Goal: Task Accomplishment & Management: Complete application form

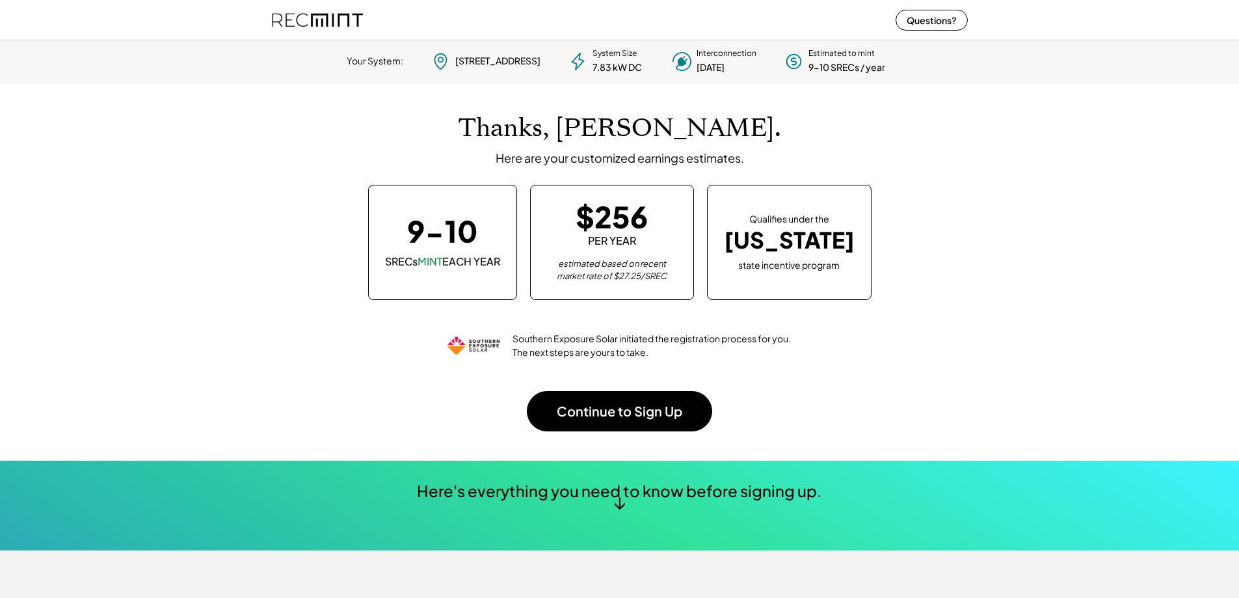
scroll to position [183, 363]
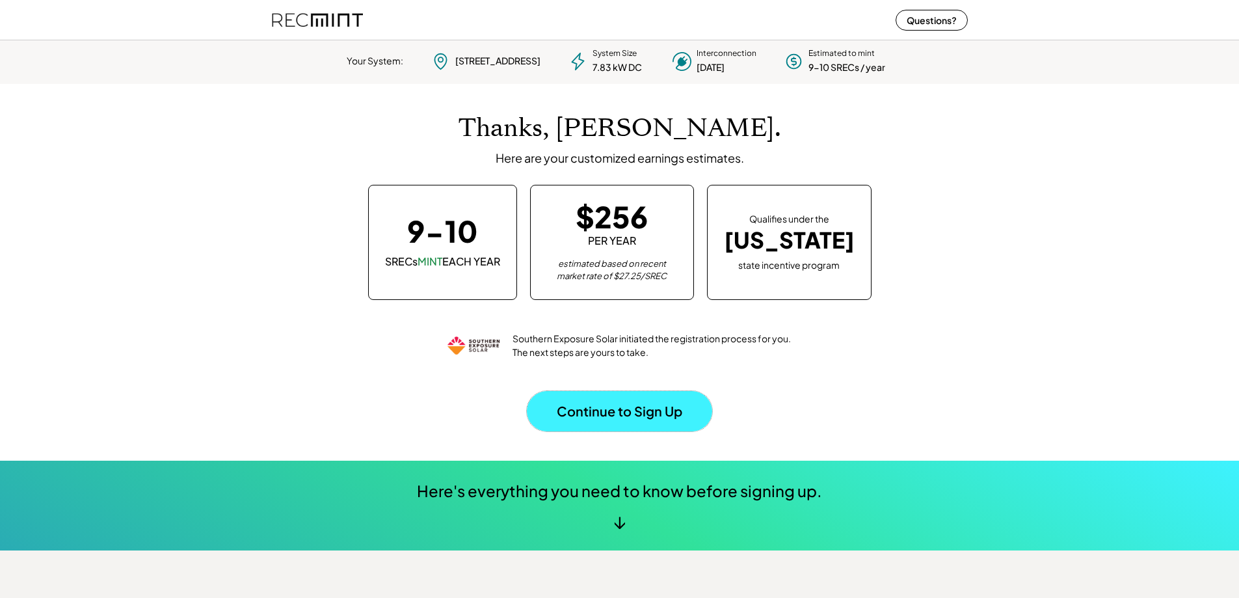
click at [645, 409] on button "Continue to Sign Up" at bounding box center [619, 411] width 185 height 40
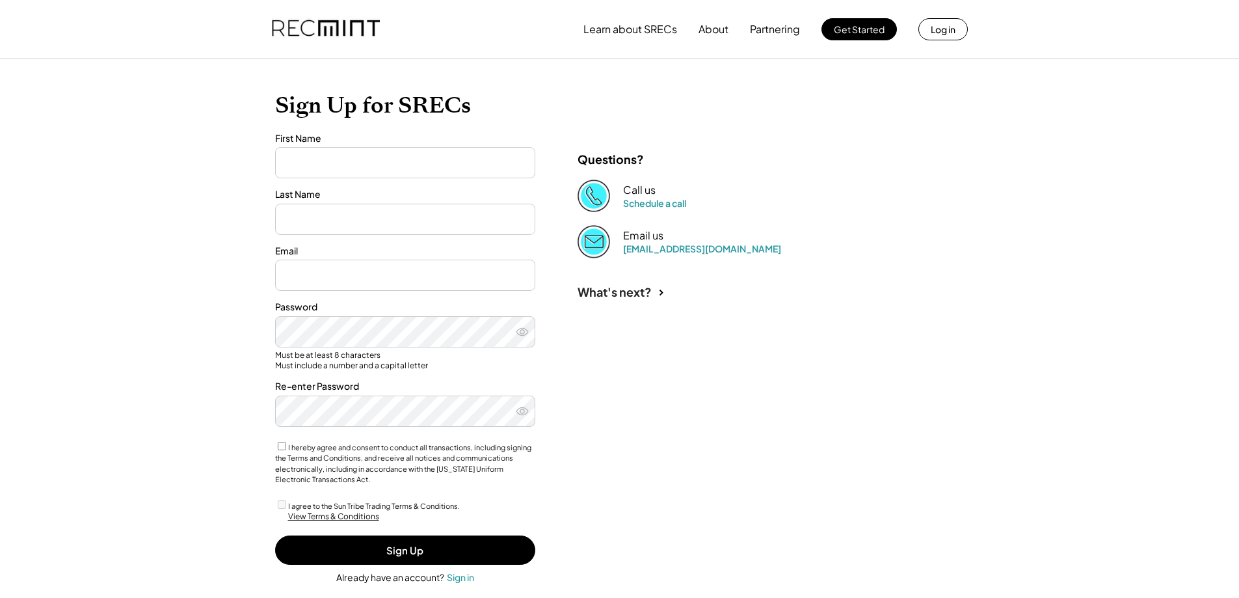
type input "*****"
type input "**********"
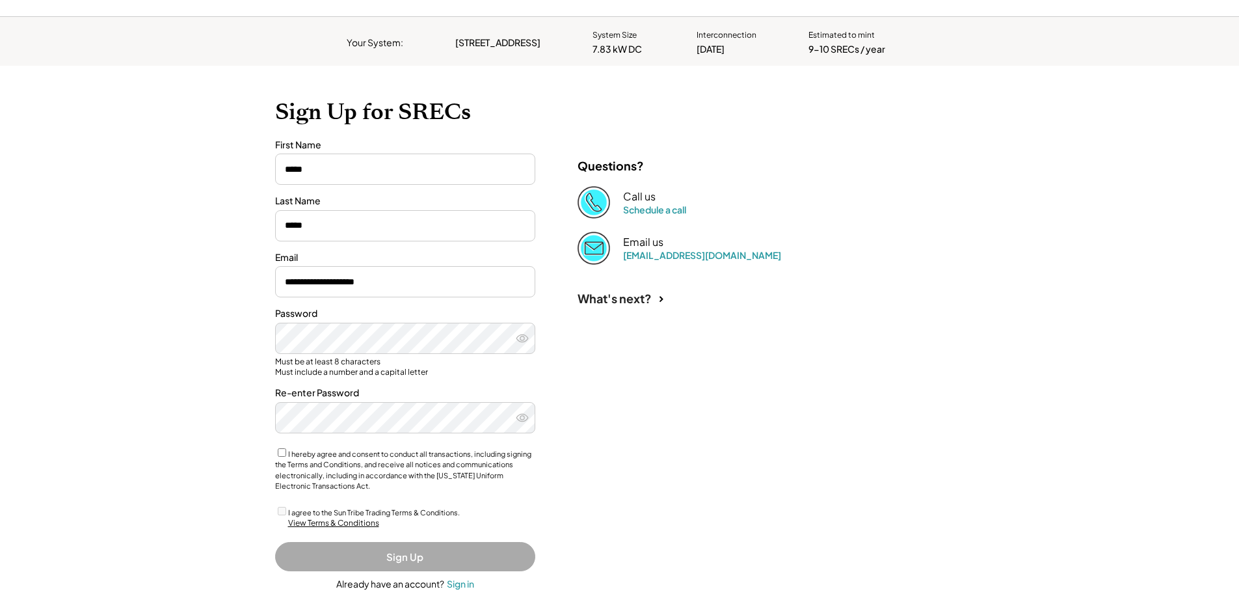
scroll to position [65, 0]
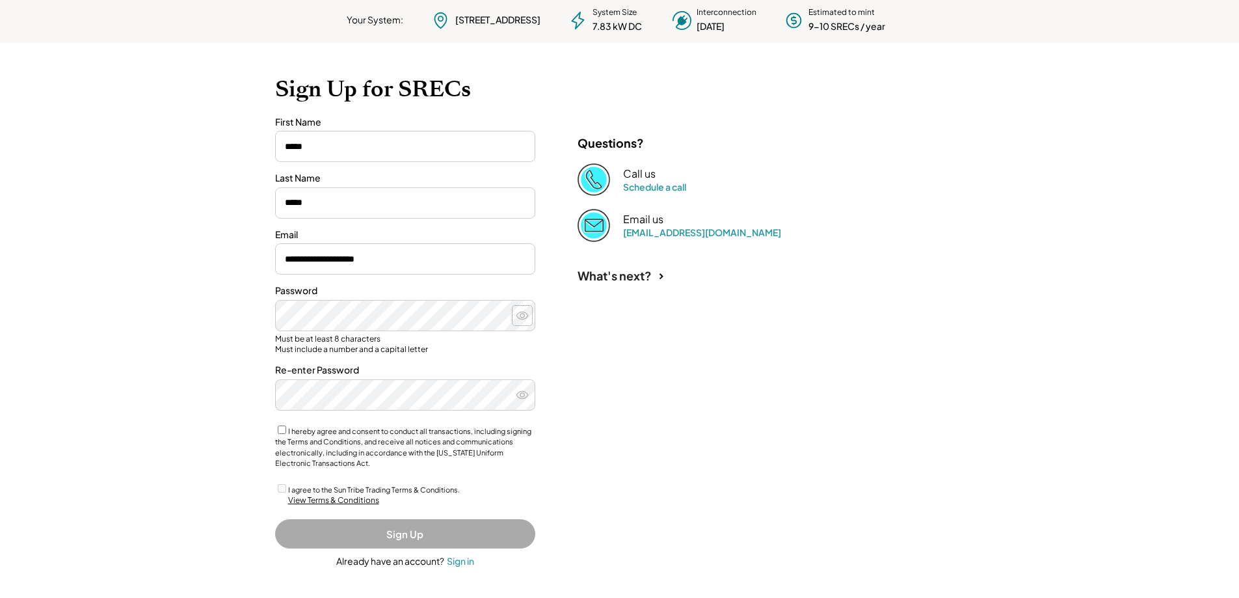
click at [520, 319] on icon at bounding box center [522, 315] width 13 height 13
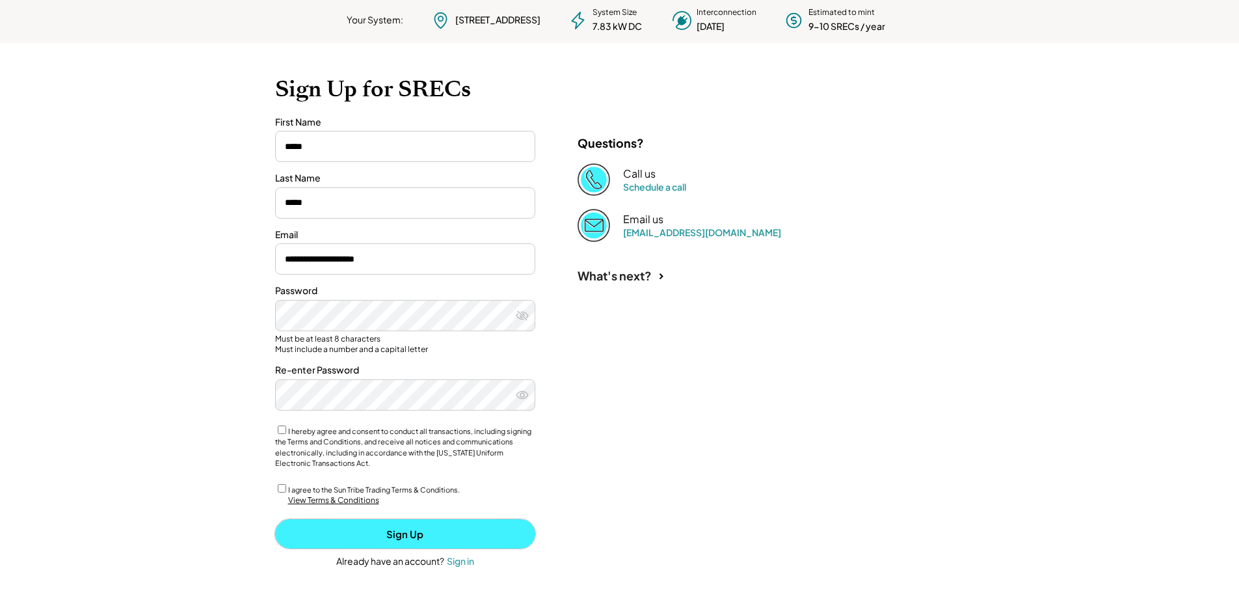
click at [427, 539] on button "Sign Up" at bounding box center [405, 533] width 260 height 29
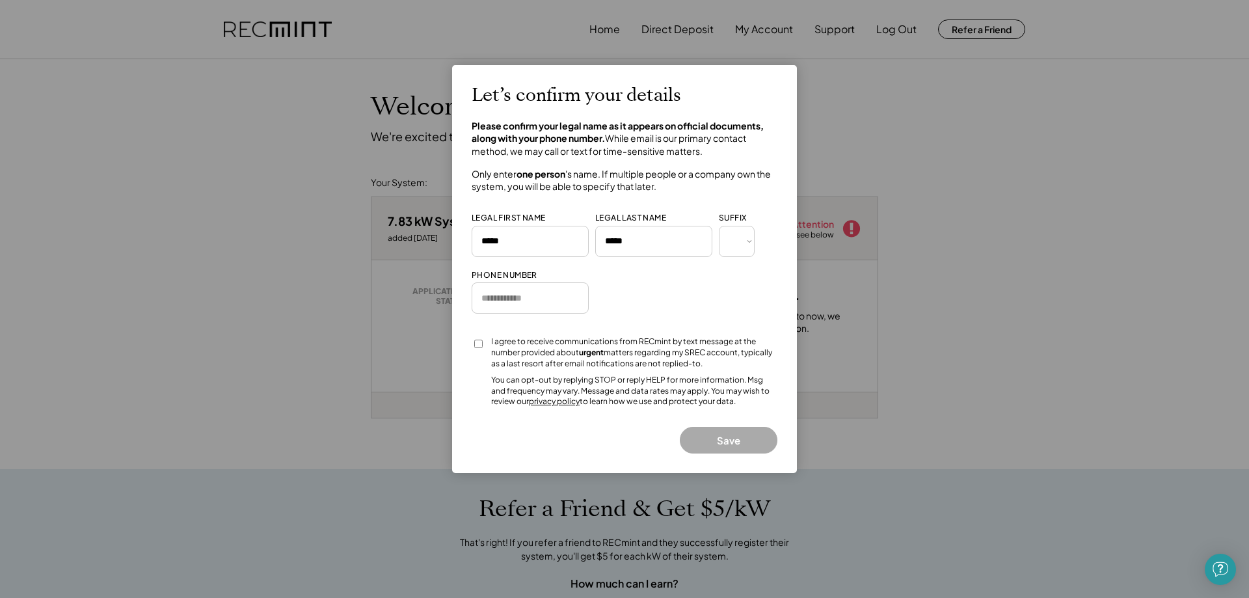
click at [530, 303] on input "input" at bounding box center [530, 297] width 117 height 31
type input "**********"
click at [734, 438] on button "Save" at bounding box center [729, 440] width 98 height 27
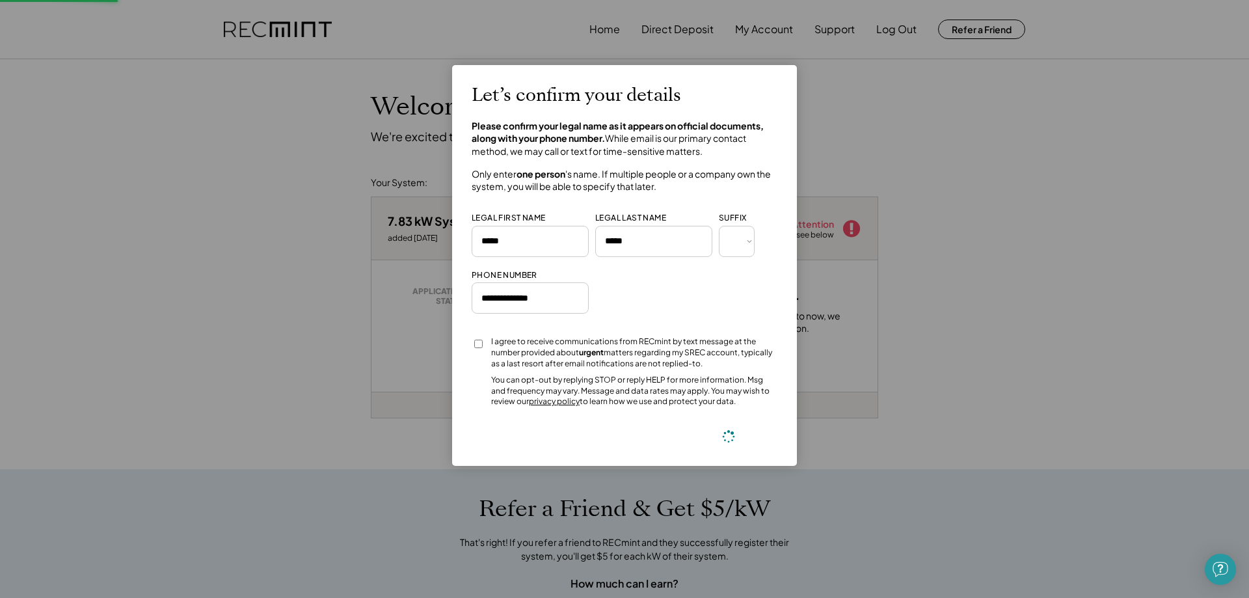
click at [729, 443] on icon at bounding box center [729, 437] width 16 height 16
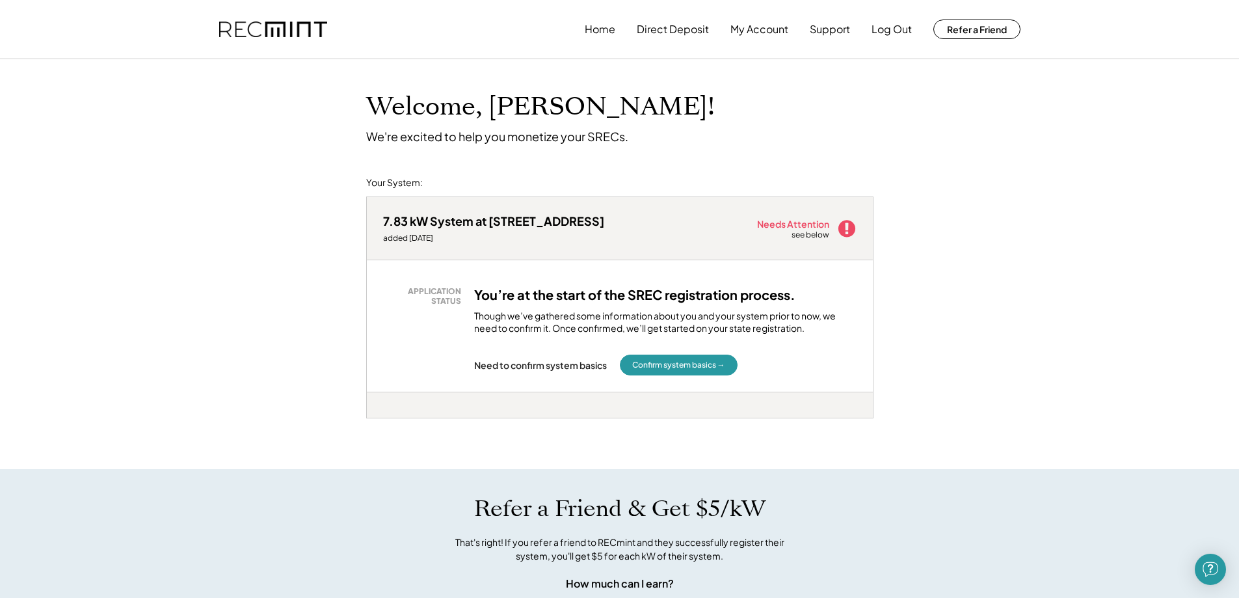
click at [801, 225] on div "Needs Attention" at bounding box center [794, 223] width 74 height 9
click at [670, 368] on button "Confirm system basics →" at bounding box center [679, 365] width 118 height 21
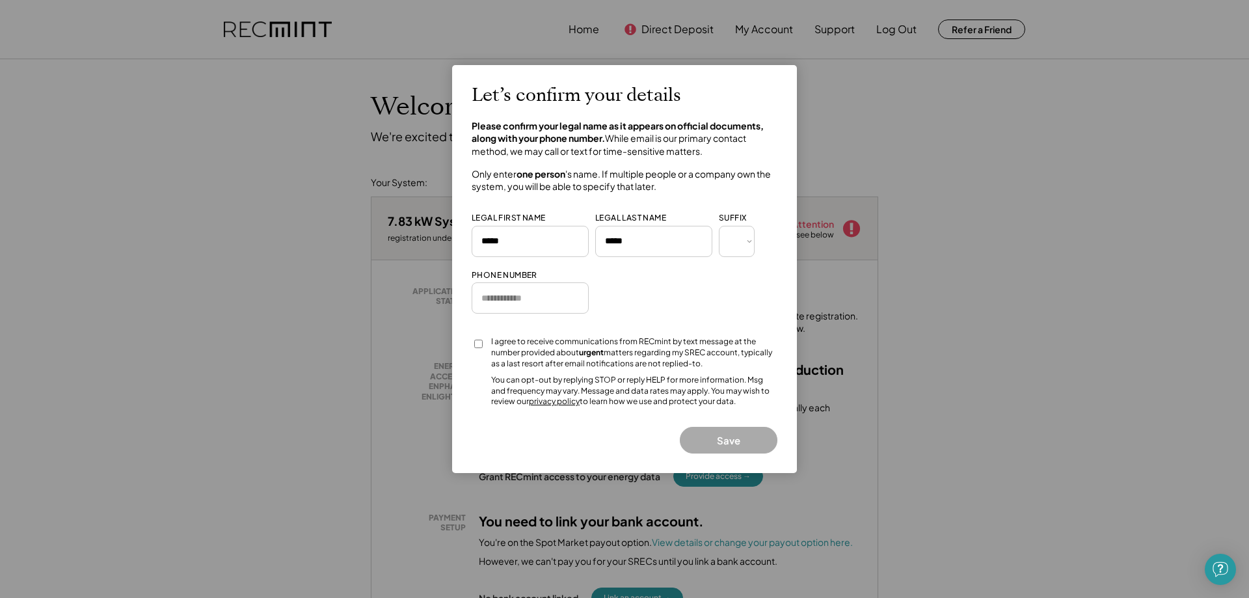
click at [987, 200] on div at bounding box center [624, 299] width 1249 height 598
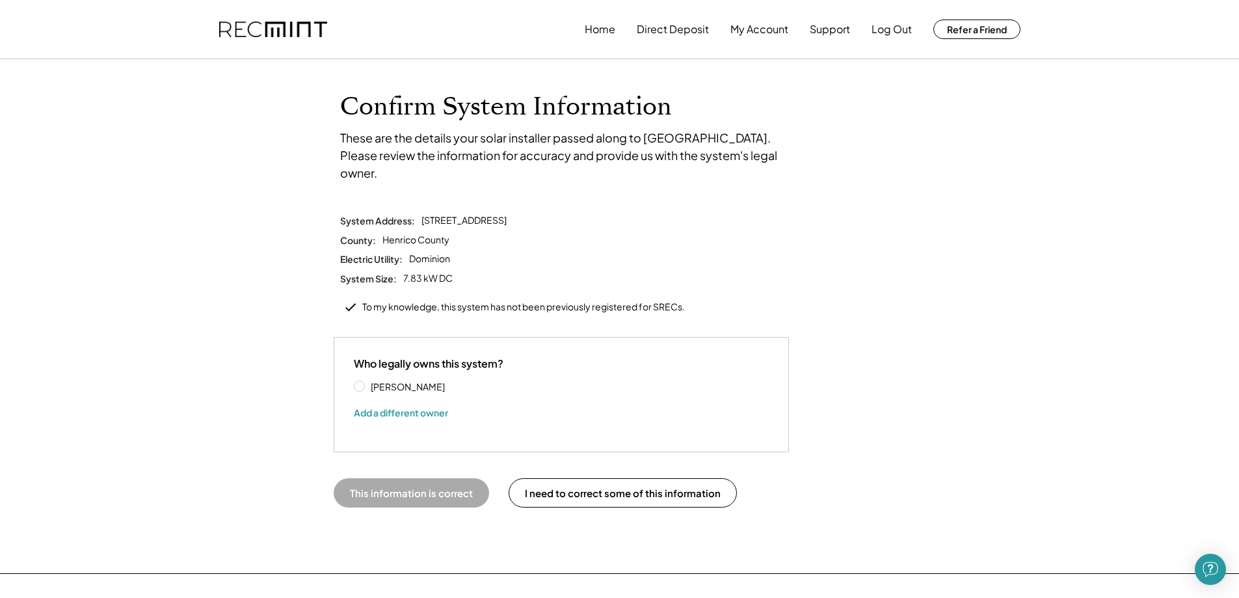
click at [367, 382] on label "[PERSON_NAME]" at bounding box center [425, 386] width 117 height 9
click at [446, 478] on button "This information is correct" at bounding box center [411, 492] width 155 height 29
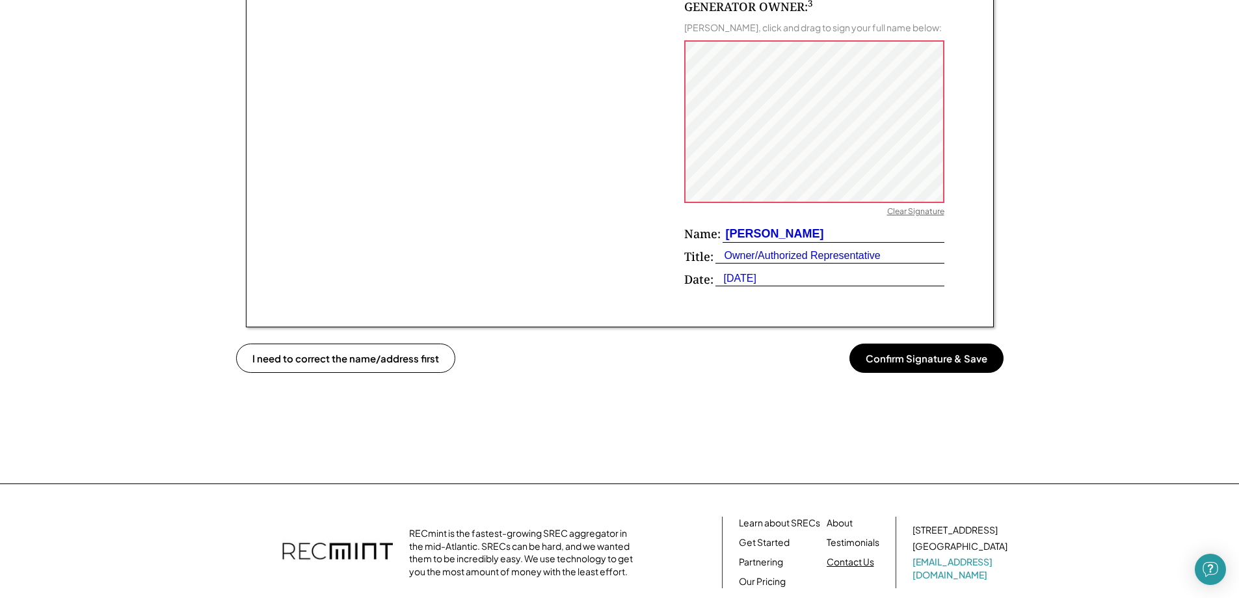
scroll to position [864, 0]
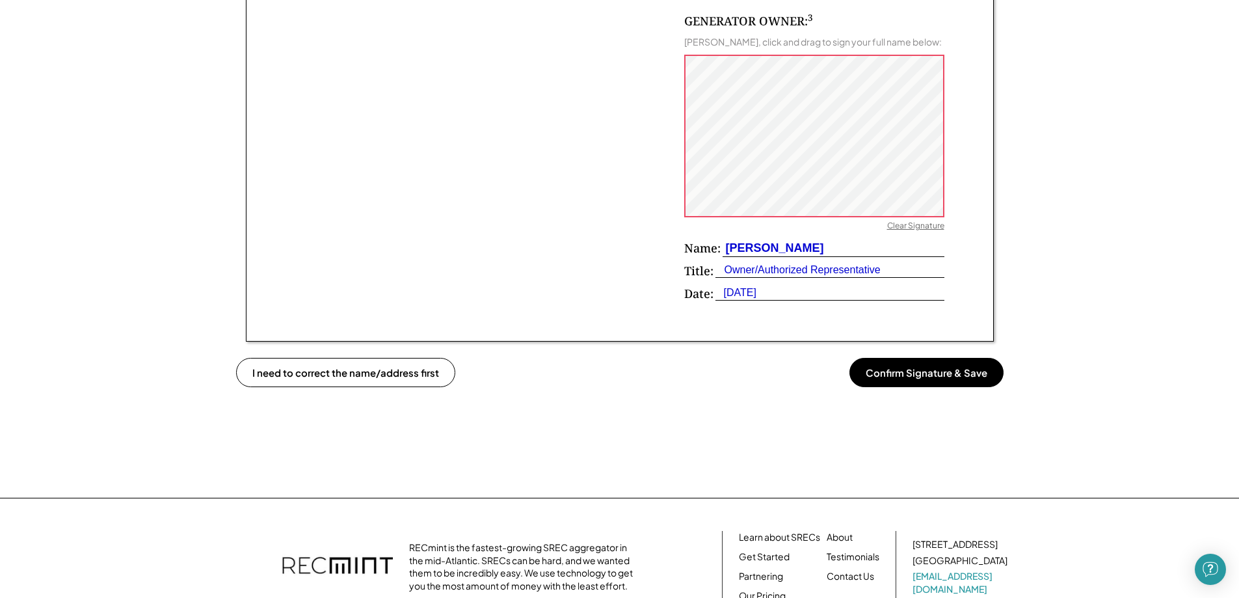
click at [950, 378] on button "Confirm Signature & Save" at bounding box center [927, 372] width 154 height 29
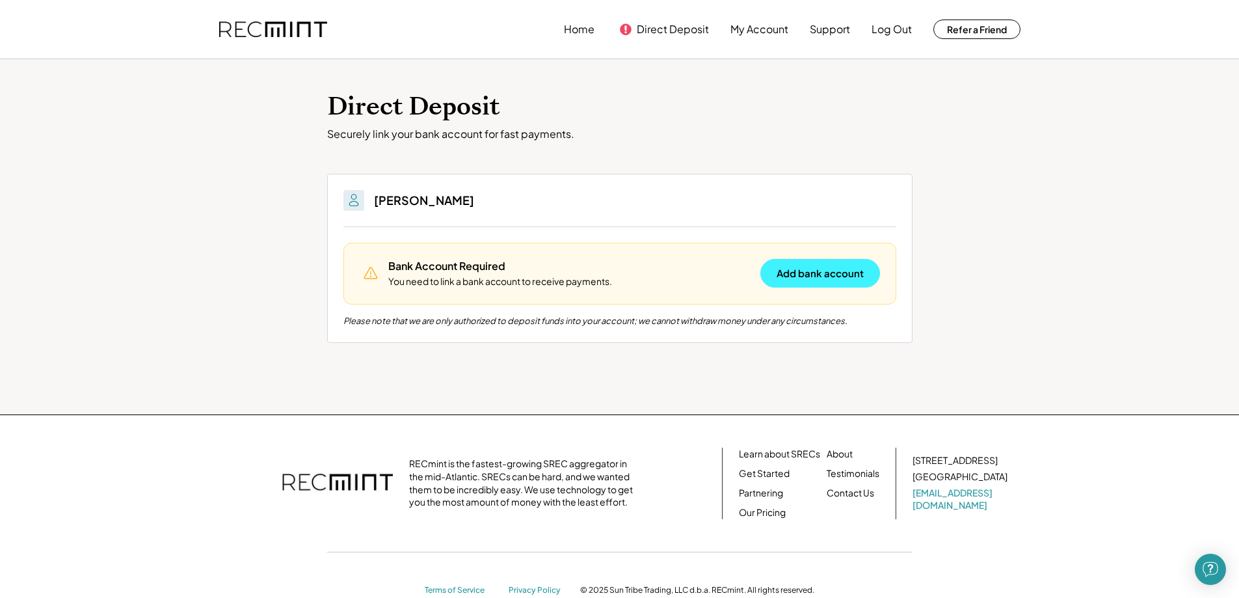
click at [814, 278] on button "Add bank account" at bounding box center [820, 273] width 120 height 29
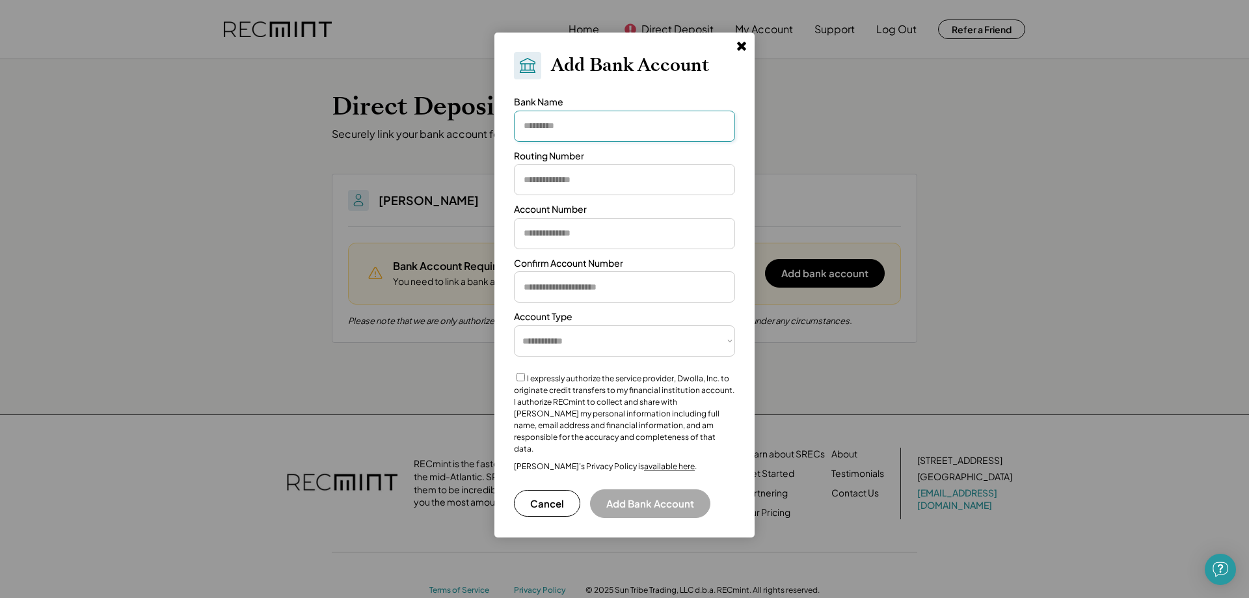
click at [539, 127] on input "input" at bounding box center [624, 126] width 221 height 31
type input "******"
click at [583, 189] on input "input" at bounding box center [624, 179] width 221 height 31
click at [738, 43] on use at bounding box center [741, 46] width 9 height 9
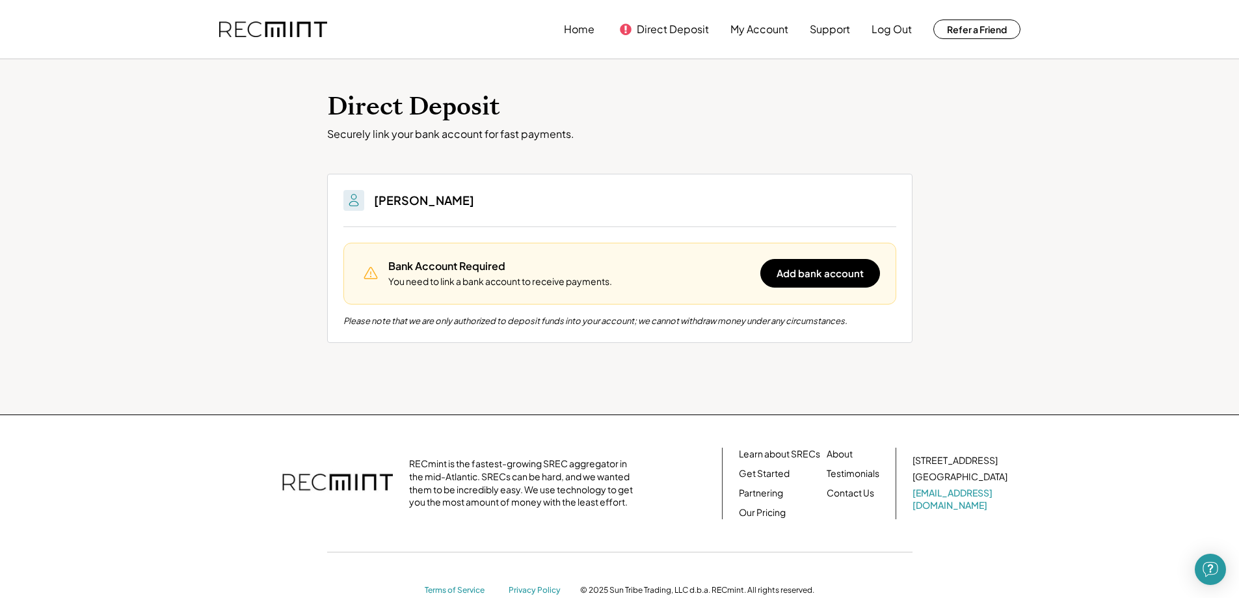
click at [620, 27] on icon at bounding box center [625, 29] width 13 height 13
click at [666, 34] on button "Direct Deposit" at bounding box center [673, 29] width 72 height 26
click at [658, 27] on button "Direct Deposit" at bounding box center [673, 29] width 72 height 26
click at [762, 19] on button "My Account" at bounding box center [760, 29] width 58 height 26
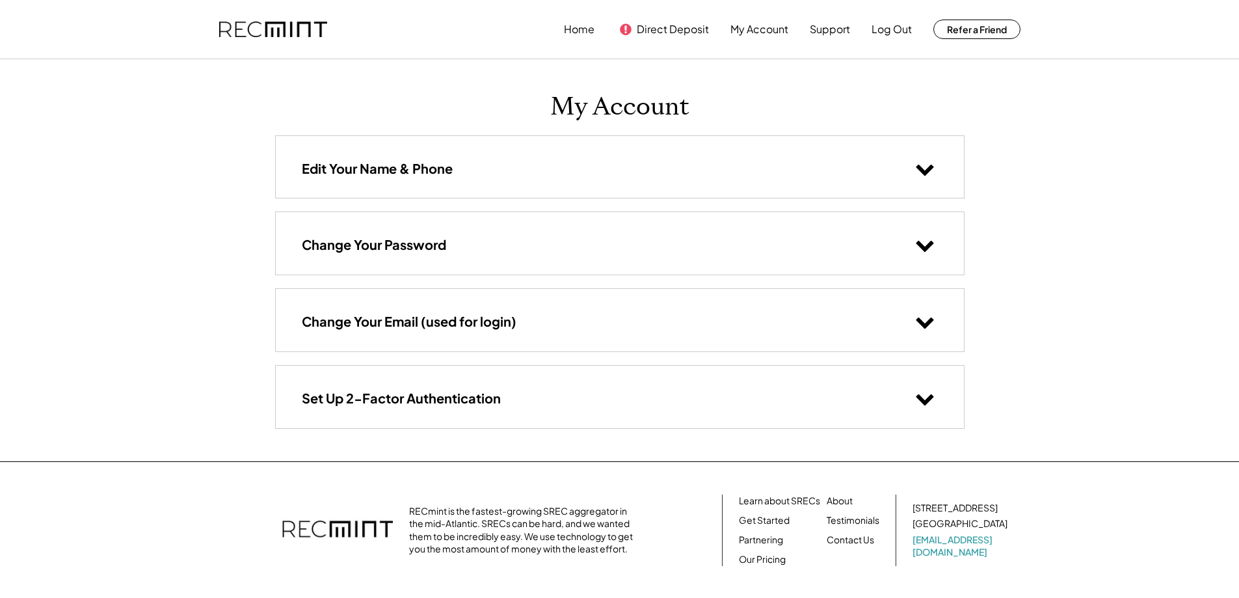
click at [647, 154] on div "Edit Your Name & Phone" at bounding box center [620, 167] width 688 height 62
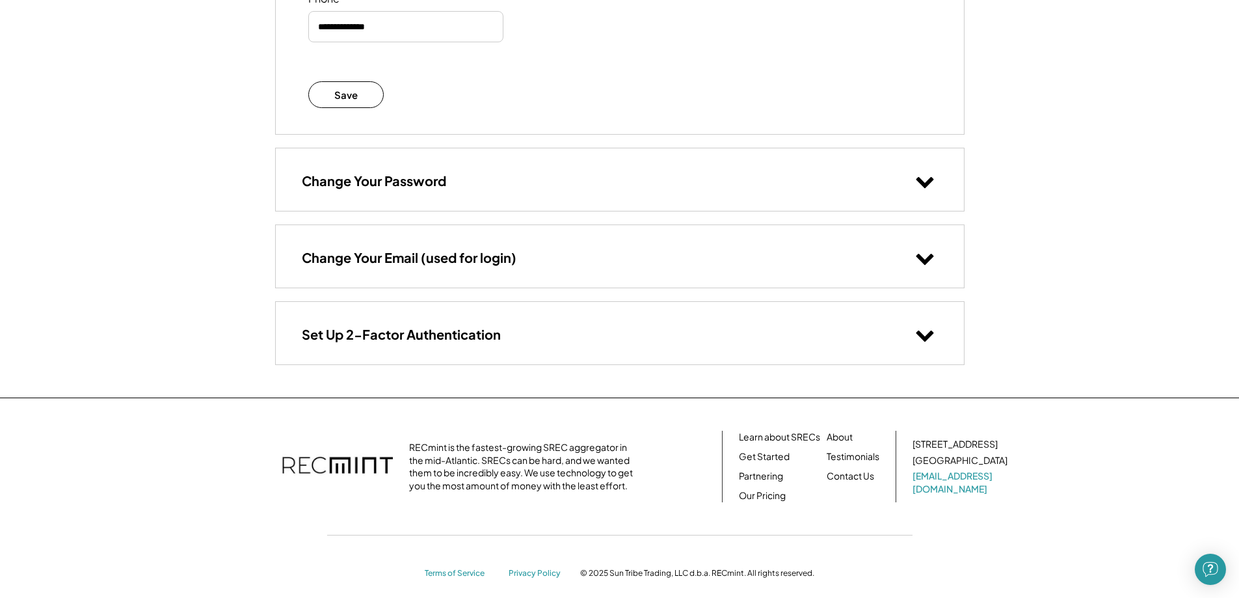
scroll to position [384, 0]
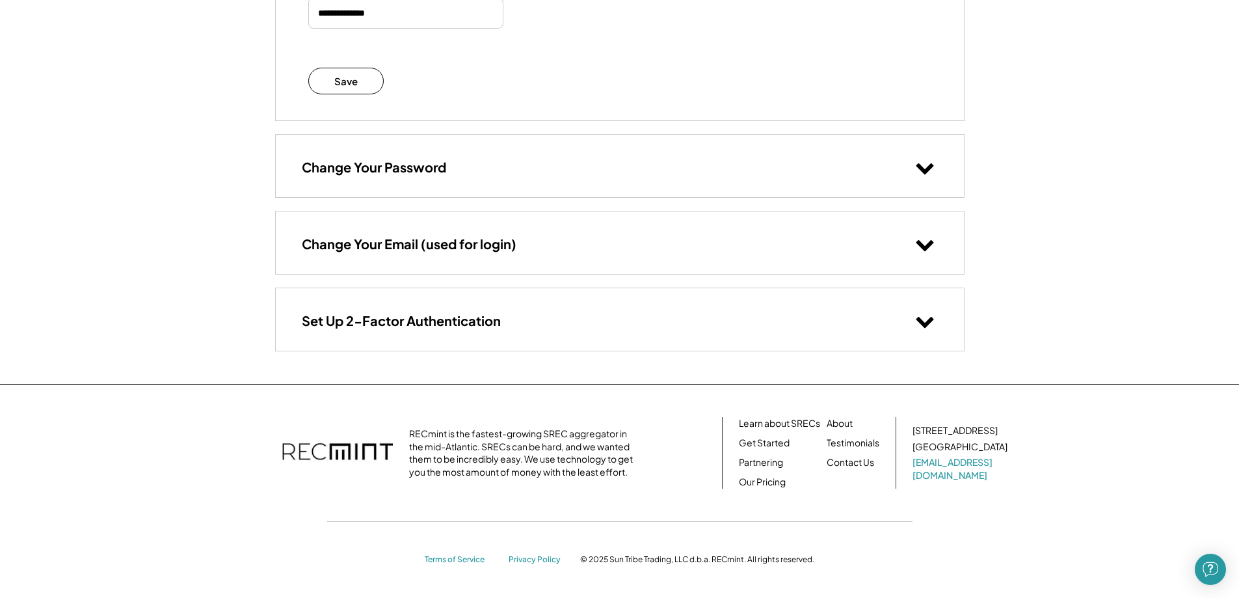
click at [919, 310] on button at bounding box center [925, 321] width 26 height 26
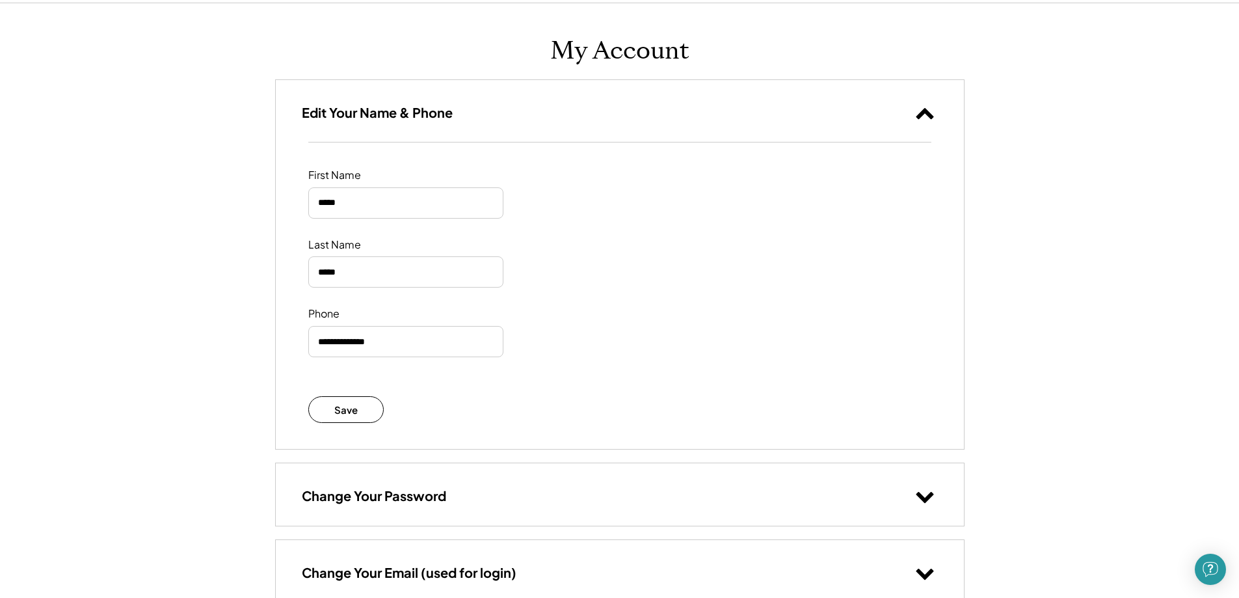
scroll to position [0, 0]
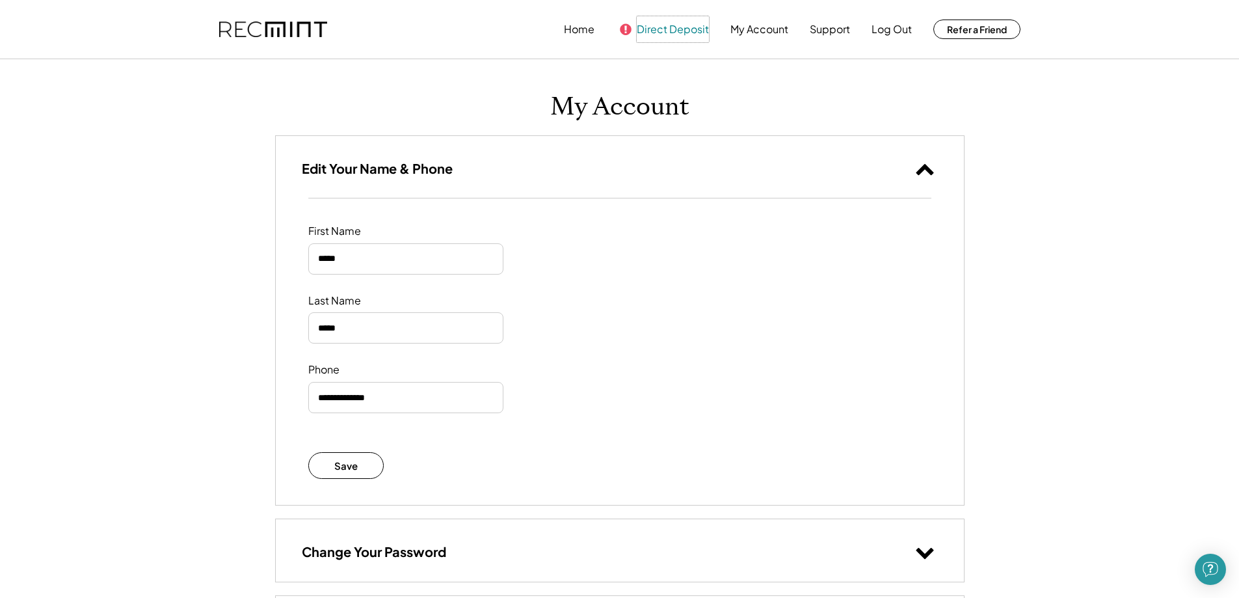
click at [692, 31] on button "Direct Deposit" at bounding box center [673, 29] width 72 height 26
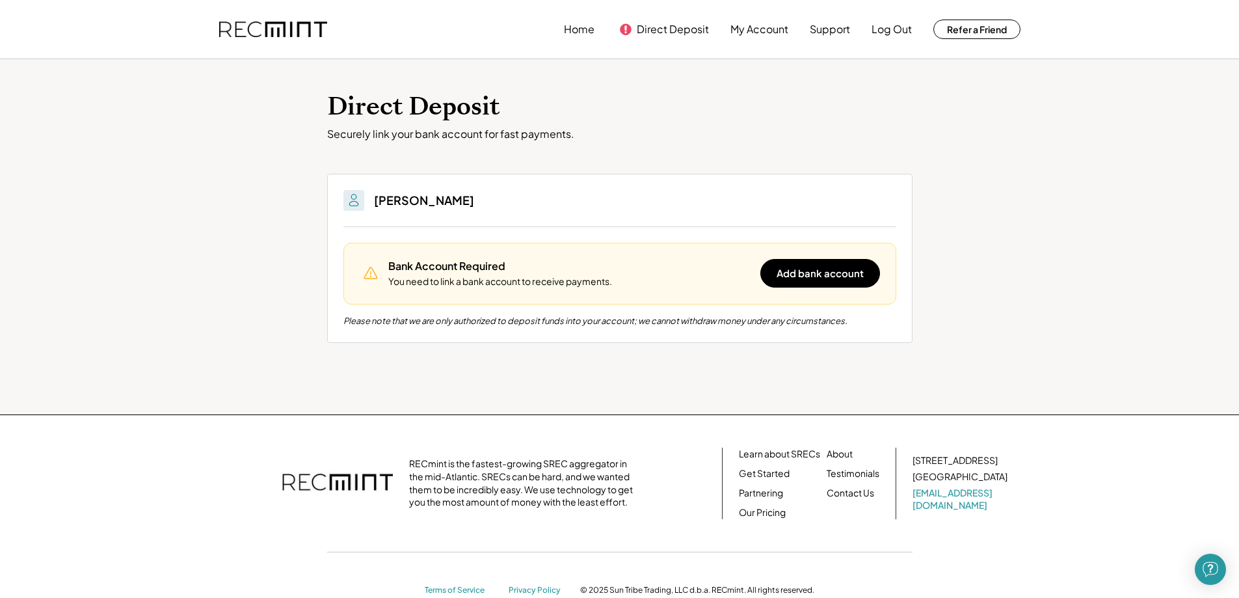
click at [349, 200] on img at bounding box center [354, 201] width 16 height 16
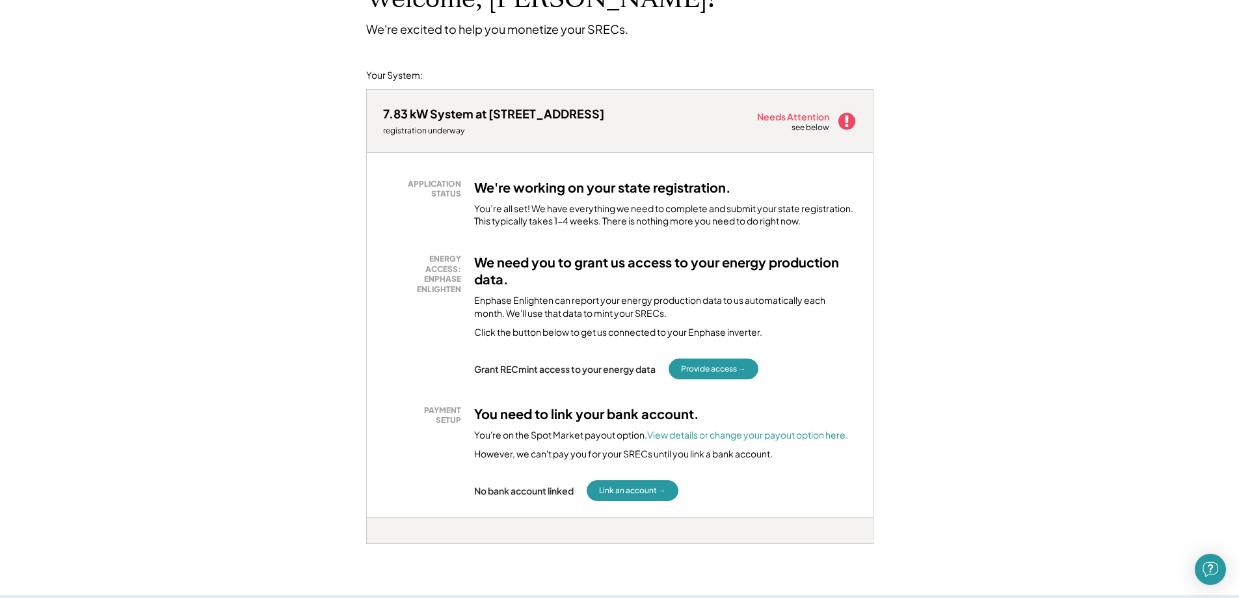
scroll to position [130, 0]
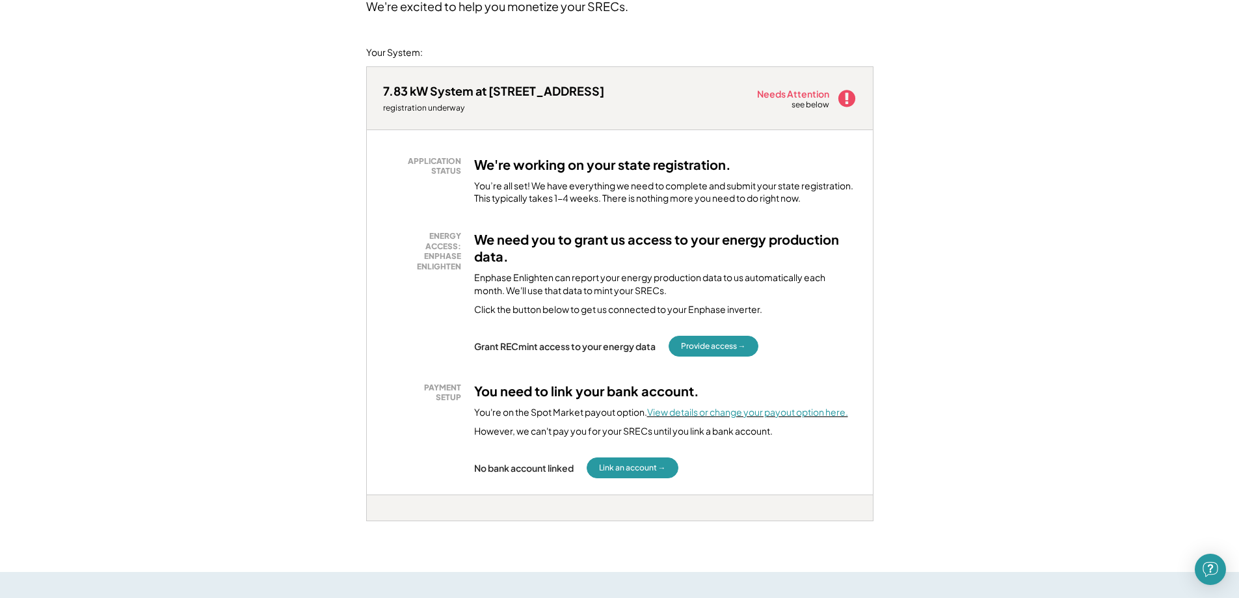
click at [741, 410] on font "View details or change your payout option here." at bounding box center [747, 412] width 201 height 12
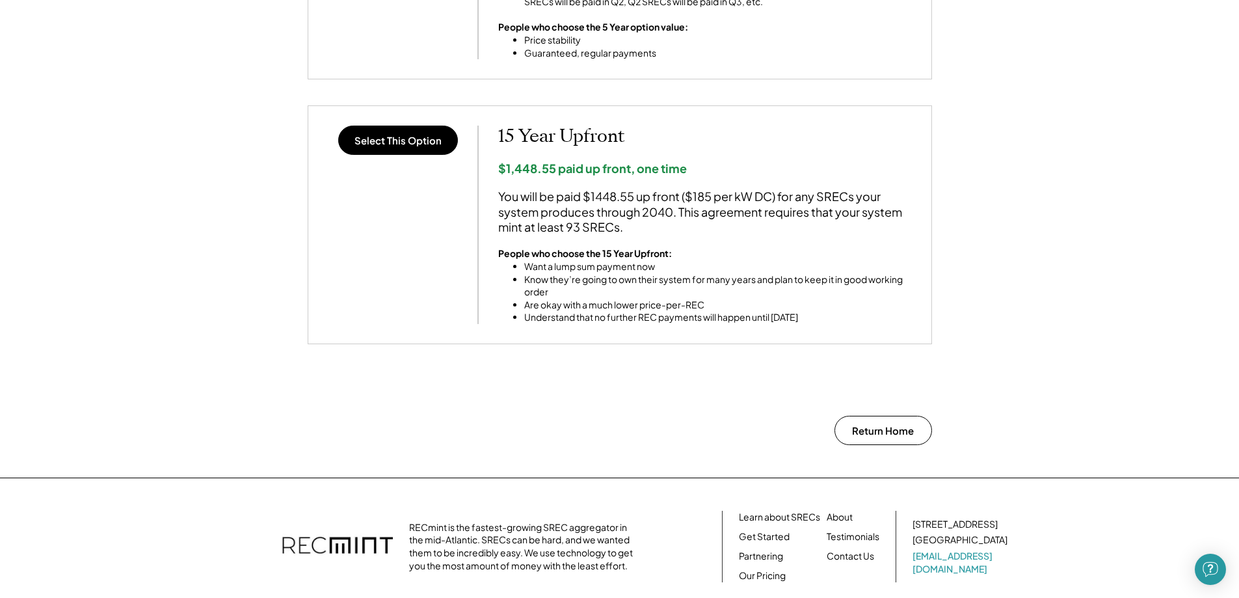
scroll to position [1166, 0]
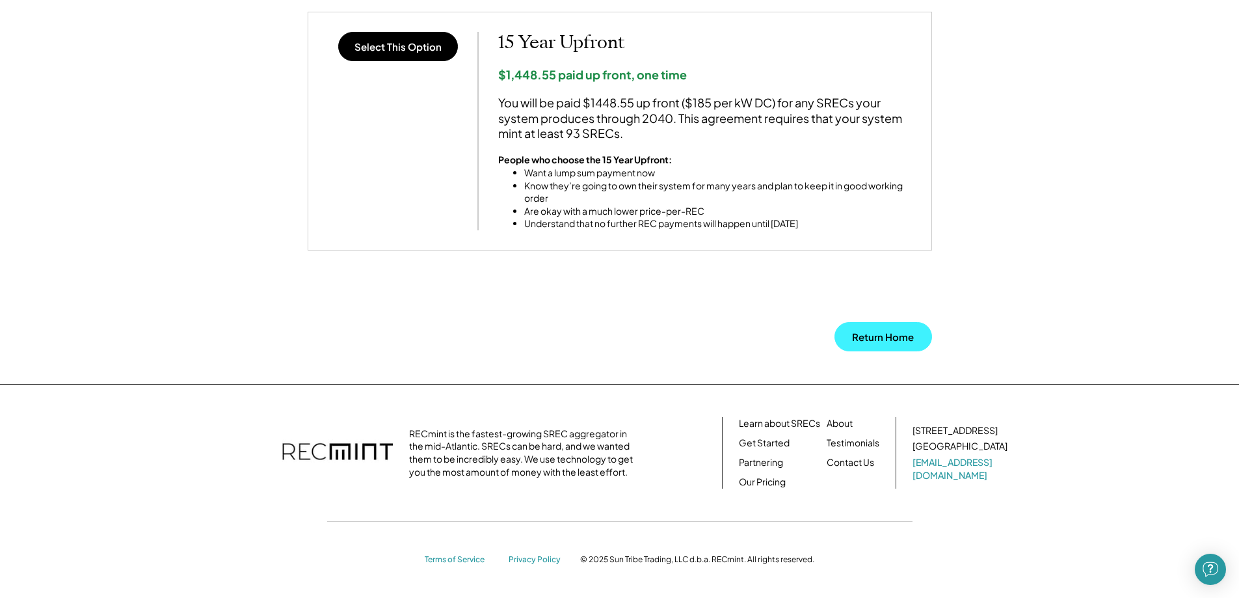
click at [884, 339] on button "Return Home" at bounding box center [884, 336] width 98 height 29
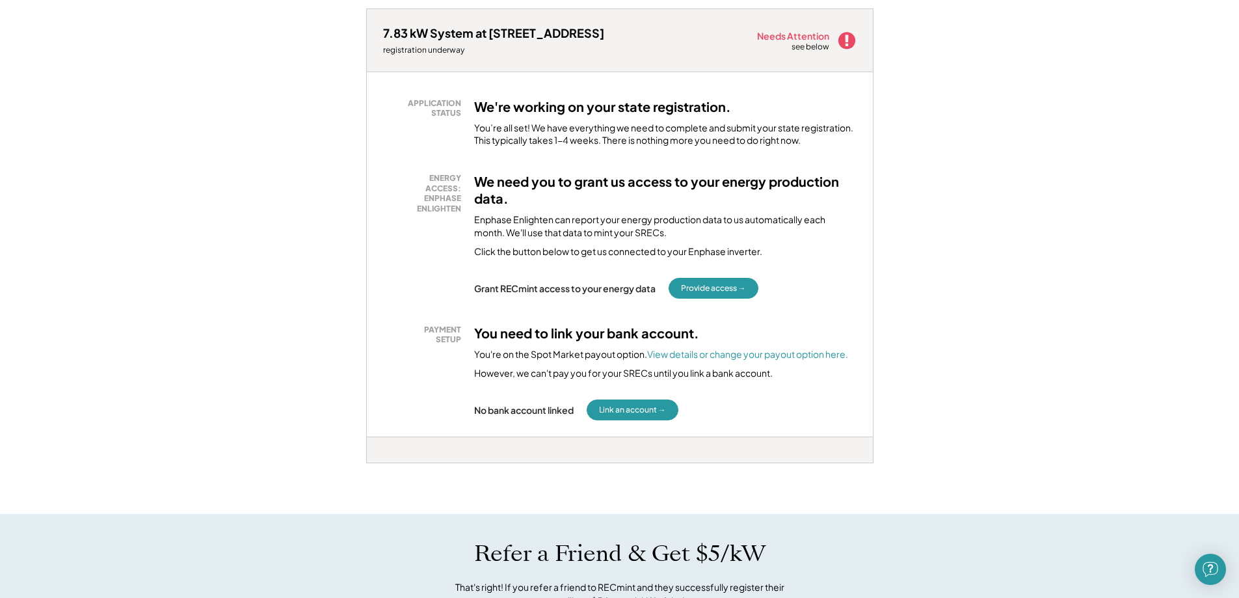
scroll to position [195, 0]
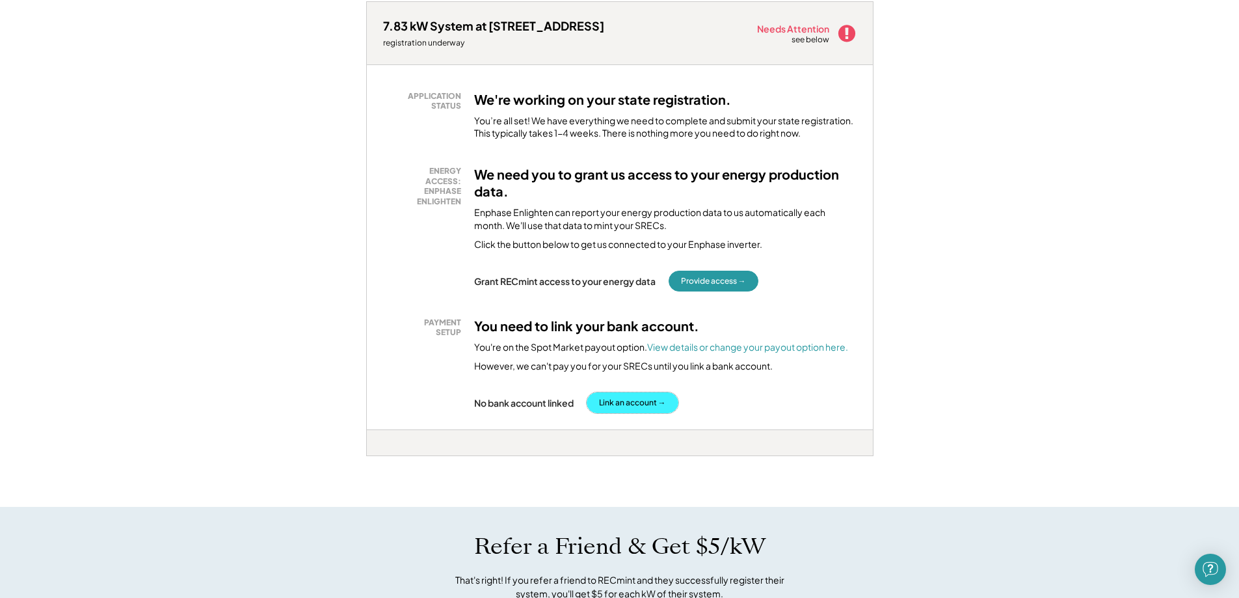
click at [622, 401] on button "Link an account →" at bounding box center [633, 402] width 92 height 21
